Goal: Task Accomplishment & Management: Manage account settings

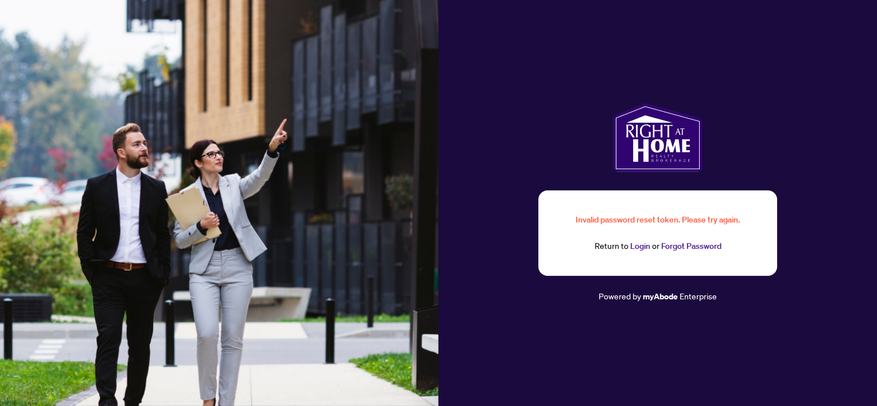
click at [434, 222] on img at bounding box center [219, 203] width 439 height 406
click at [471, 322] on div "Invalid password reset token. Please try again. Return to Login or Forgot Passw…" at bounding box center [658, 203] width 439 height 406
click at [557, 328] on div "Invalid password reset token. Please try again. Return to Login or Forgot Passw…" at bounding box center [658, 203] width 439 height 406
click at [572, 268] on div "Invalid password reset token. Please try again. Return to Login or Forgot Passw…" at bounding box center [658, 234] width 239 height 86
click at [592, 229] on div "Invalid password reset token. Please try again. Return to Login or Forgot Passw…" at bounding box center [658, 234] width 184 height 40
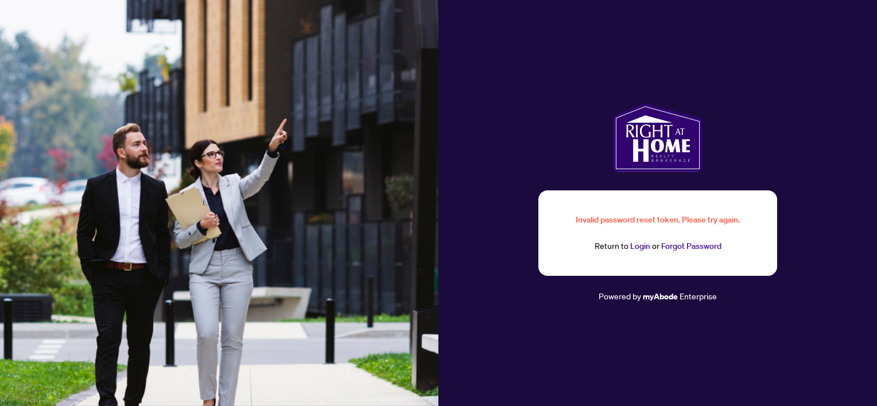
click at [595, 220] on div "Invalid password reset token. Please try again." at bounding box center [658, 220] width 184 height 13
click at [680, 243] on link "Forgot Password" at bounding box center [691, 246] width 60 height 10
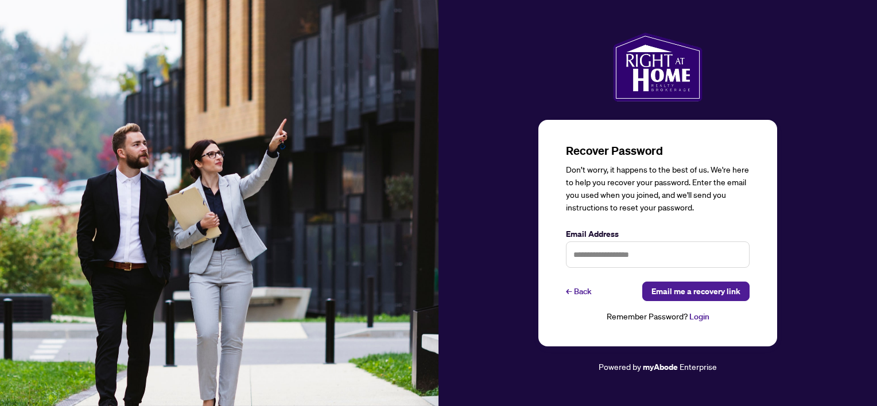
click at [648, 307] on div "Recover Password Don’t worry, it happens to the best of us. We're here to help …" at bounding box center [658, 233] width 184 height 181
click at [587, 244] on input "text" at bounding box center [658, 255] width 184 height 26
type input "**********"
click at [680, 296] on span "Email me a recovery link" at bounding box center [696, 291] width 89 height 18
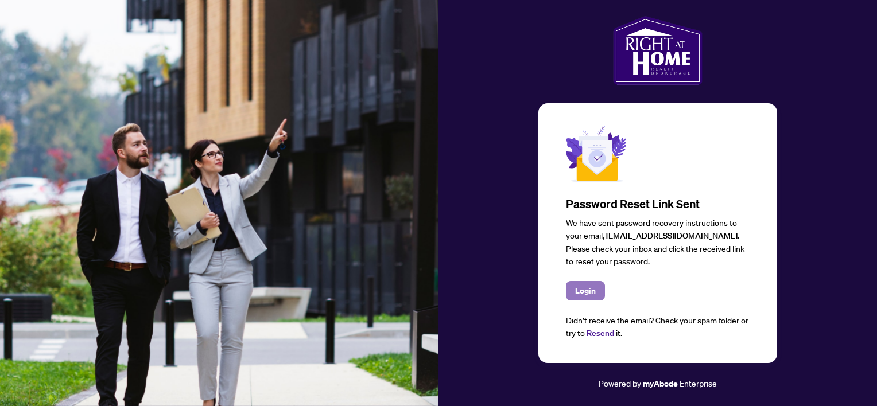
click at [570, 293] on button "Login" at bounding box center [585, 291] width 39 height 20
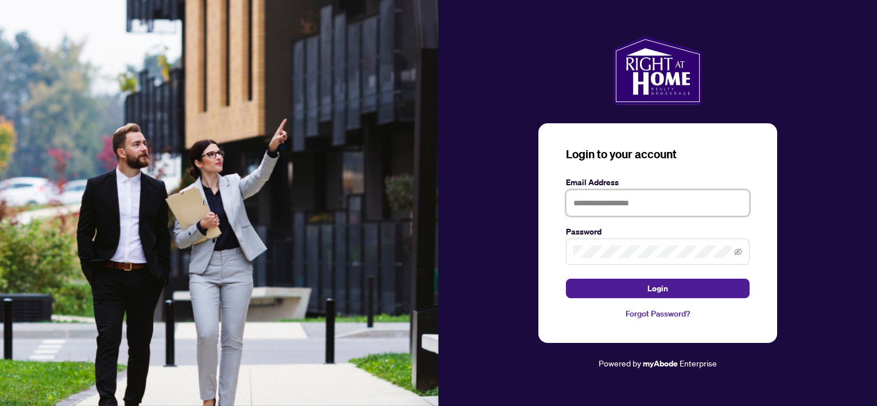
click at [602, 192] on input "text" at bounding box center [658, 203] width 184 height 26
type input "**********"
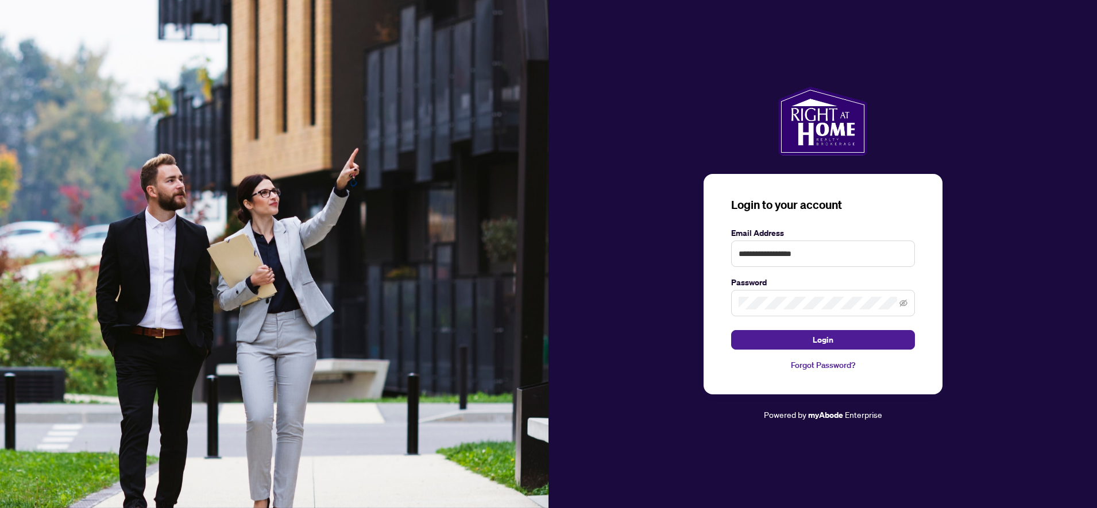
click at [750, 295] on span at bounding box center [823, 303] width 184 height 26
click at [758, 310] on span at bounding box center [823, 303] width 184 height 26
click at [789, 338] on button "Login" at bounding box center [823, 340] width 184 height 20
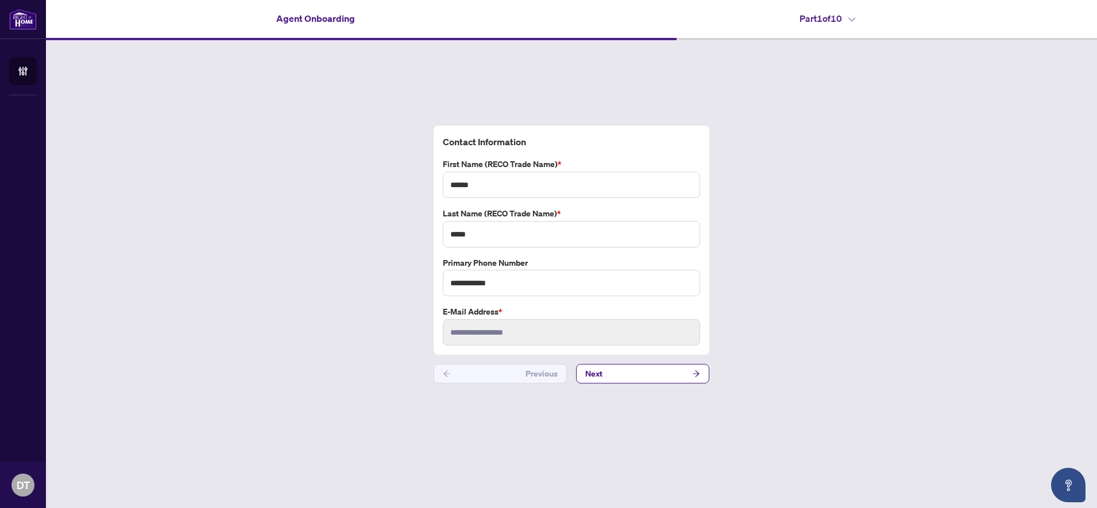
click at [756, 282] on div "**********" at bounding box center [571, 254] width 1051 height 429
click at [641, 380] on button "Next" at bounding box center [642, 374] width 133 height 20
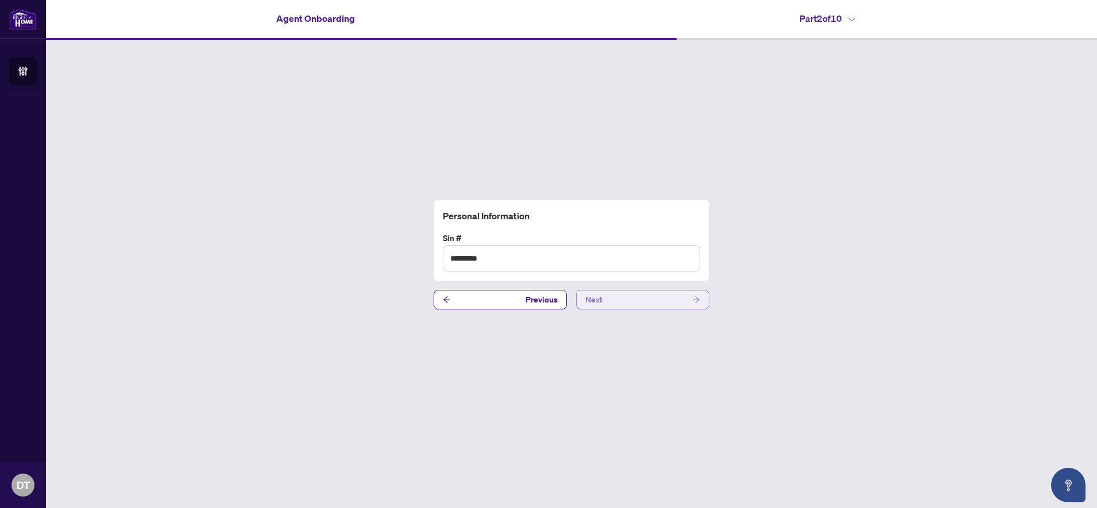
click at [591, 301] on span "Next" at bounding box center [593, 300] width 17 height 18
click at [609, 289] on div "**********" at bounding box center [571, 254] width 1051 height 429
click at [610, 299] on button "Next" at bounding box center [642, 300] width 133 height 20
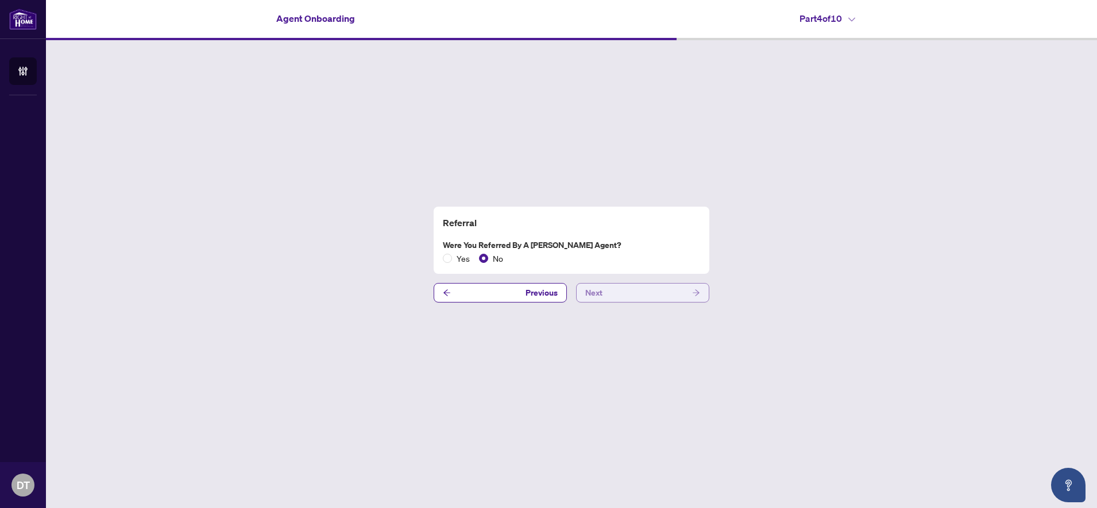
click at [610, 299] on button "Next" at bounding box center [642, 293] width 133 height 20
click at [611, 298] on button "Next" at bounding box center [642, 293] width 133 height 20
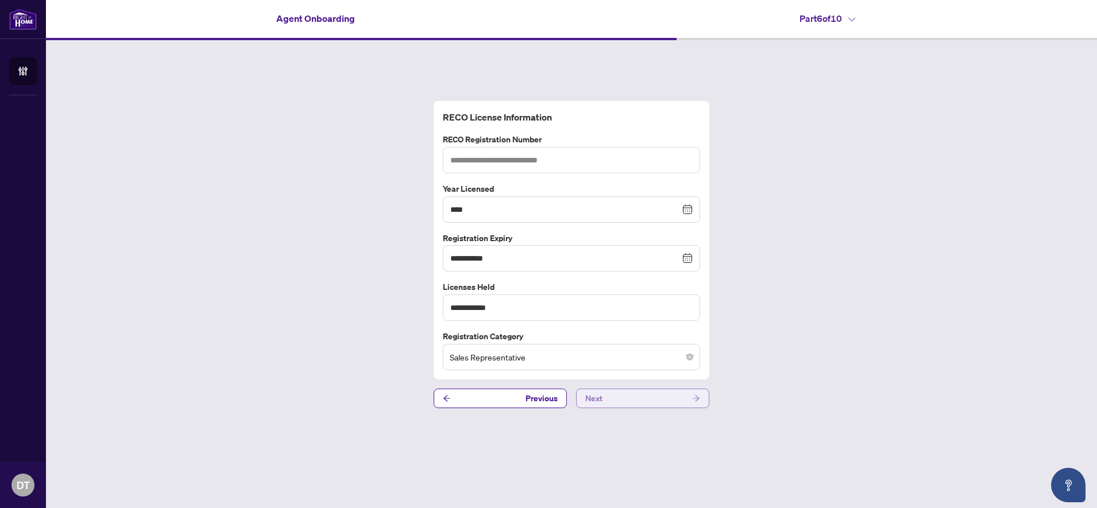
click at [691, 404] on button "Next" at bounding box center [642, 399] width 133 height 20
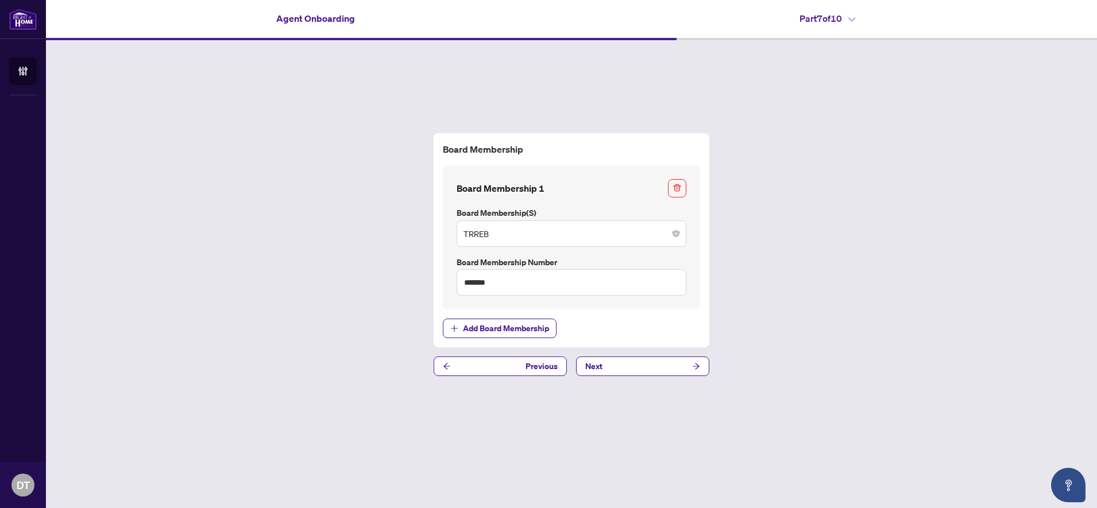
click at [690, 402] on div "Board Membership Board Membership 1 Board Membership(s) TRREB Board Membership …" at bounding box center [571, 254] width 1051 height 429
click at [682, 364] on button "Next" at bounding box center [642, 367] width 133 height 20
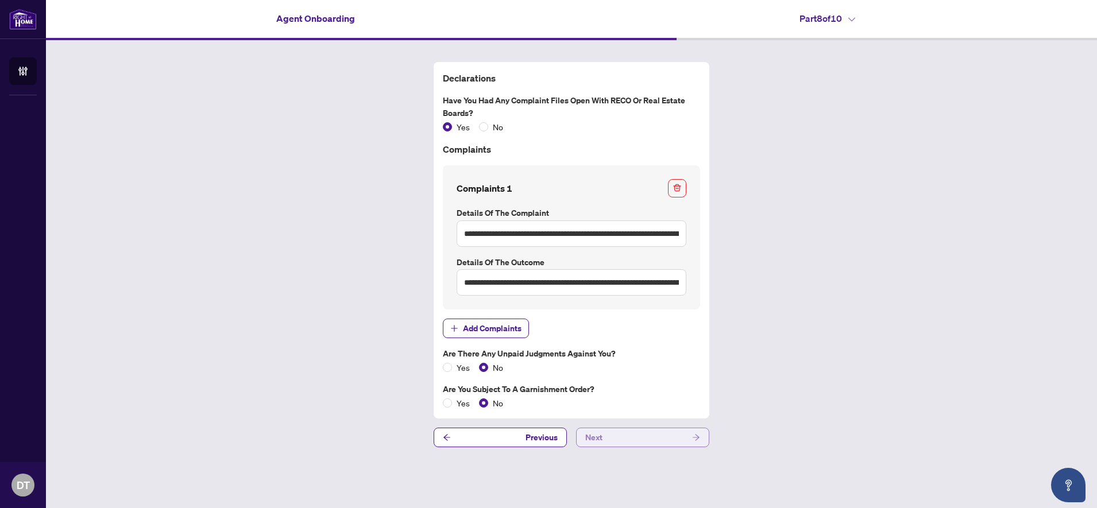
click at [678, 406] on button "Next" at bounding box center [642, 438] width 133 height 20
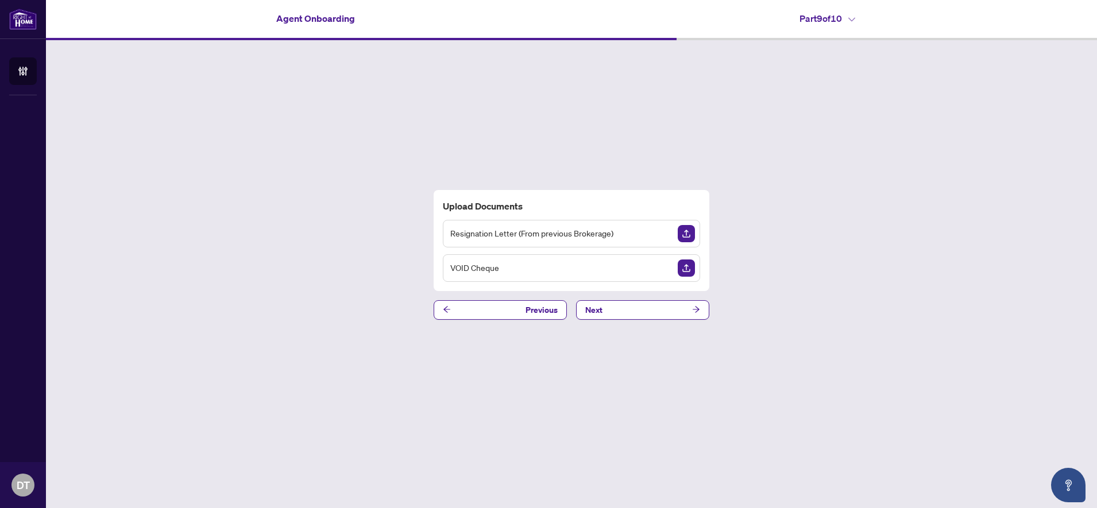
click at [556, 218] on div "Upload Documents Resignation Letter (From previous Brokerage) VOID Cheque" at bounding box center [571, 240] width 276 height 101
click at [558, 229] on span "Resignation Letter (From previous Brokerage)" at bounding box center [531, 233] width 163 height 13
click at [682, 232] on img "Upload Document" at bounding box center [685, 233] width 17 height 17
